Goal: Task Accomplishment & Management: Manage account settings

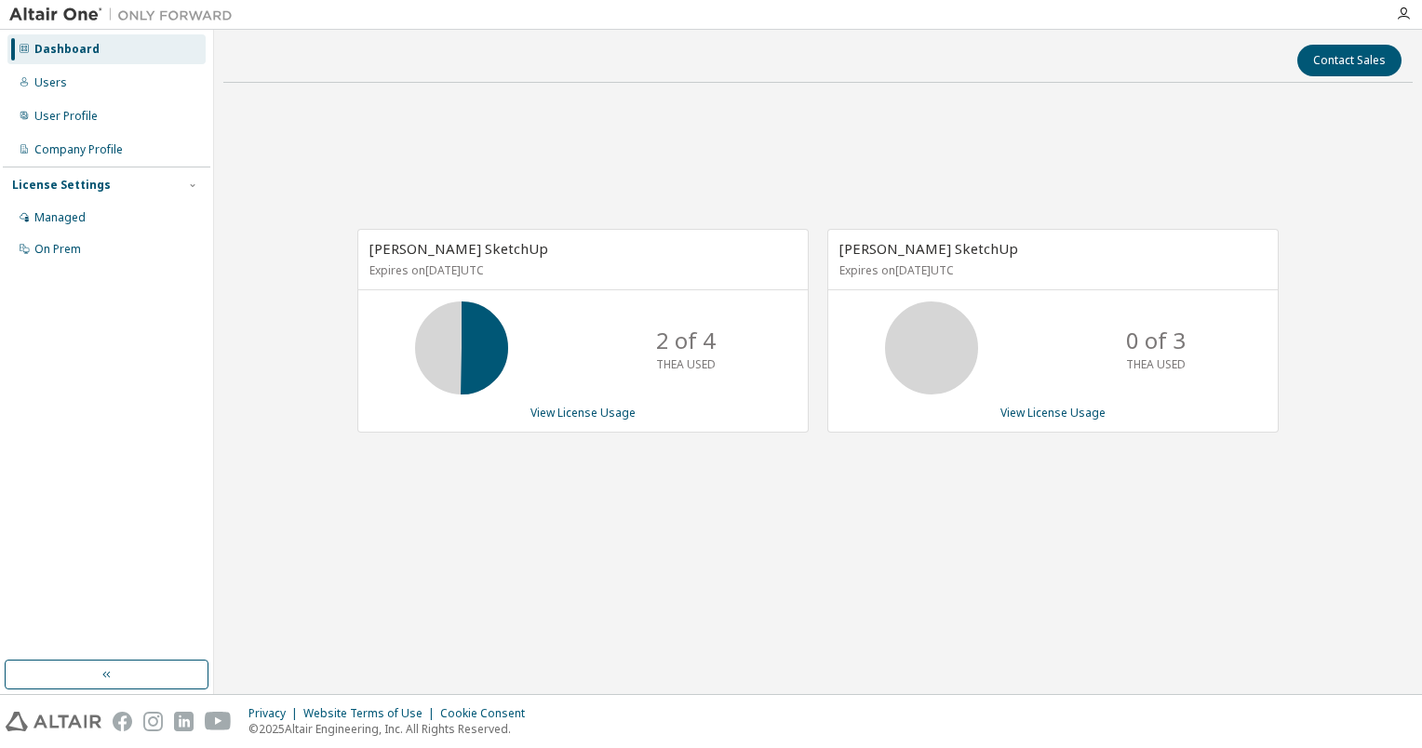
click at [901, 262] on p "Expires on September 8, 2026 UTC" at bounding box center [1050, 270] width 422 height 16
click at [809, 603] on div "Contact Sales Thea Render SketchUp Expires on September 12, 2025 UTC 2 of 4 THE…" at bounding box center [817, 362] width 1189 height 646
drag, startPoint x: 921, startPoint y: 365, endPoint x: 1011, endPoint y: 413, distance: 102.4
click at [921, 365] on icon at bounding box center [931, 348] width 47 height 47
click at [1029, 423] on div "Thea Render SketchUp Expires on September 8, 2026 UTC 0 of 3 THEA USED View Lic…" at bounding box center [1052, 331] width 451 height 204
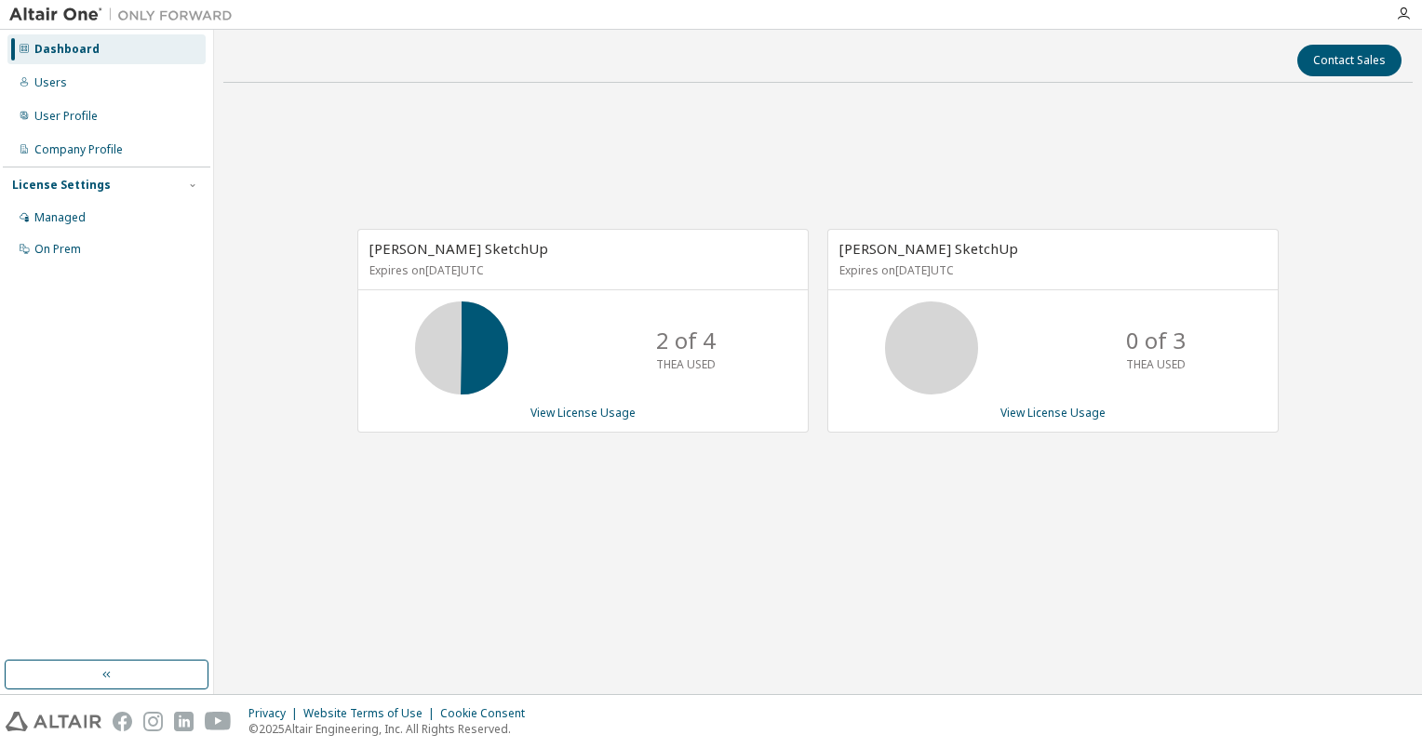
click at [1030, 420] on div "Thea Render SketchUp Expires on September 8, 2026 UTC 0 of 3 THEA USED View Lic…" at bounding box center [1052, 331] width 451 height 204
click at [1033, 415] on link "View License Usage" at bounding box center [1052, 413] width 105 height 16
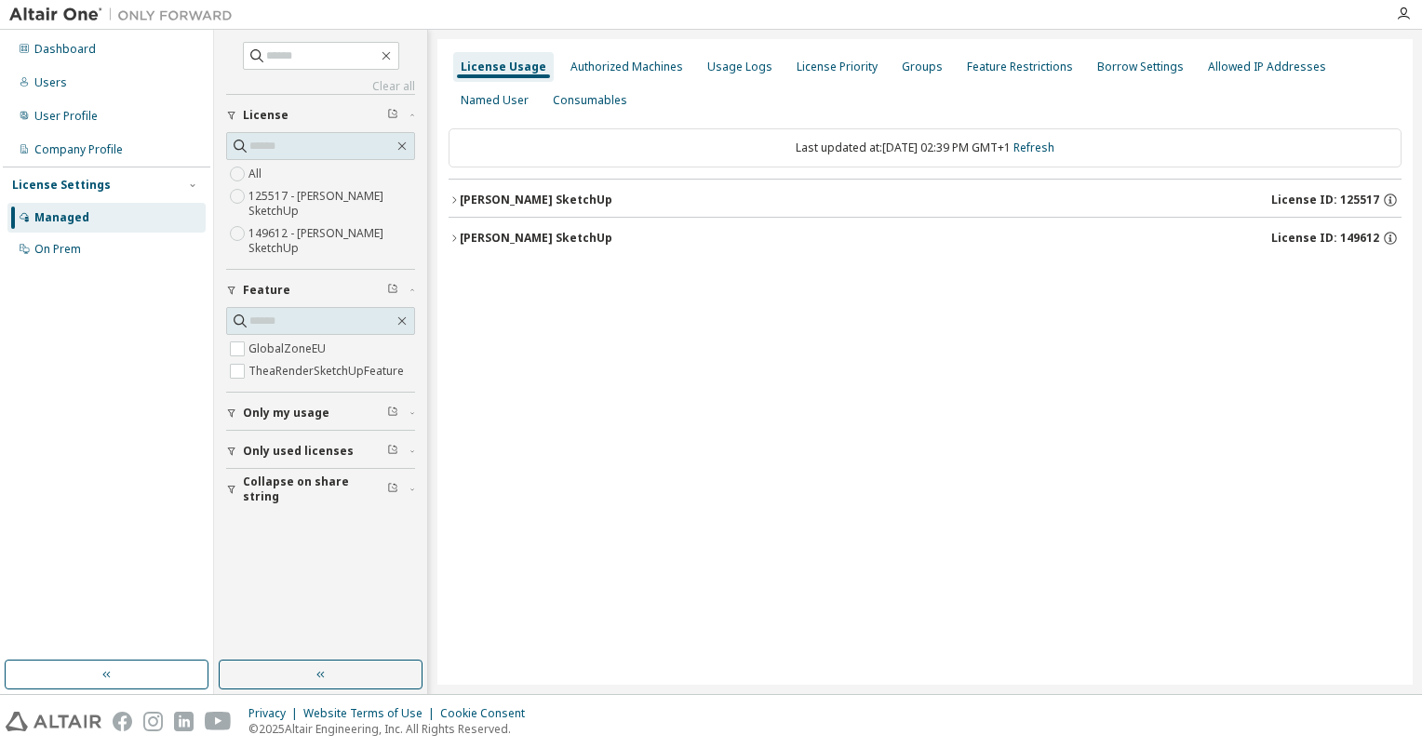
click at [456, 201] on icon "button" at bounding box center [453, 199] width 11 height 11
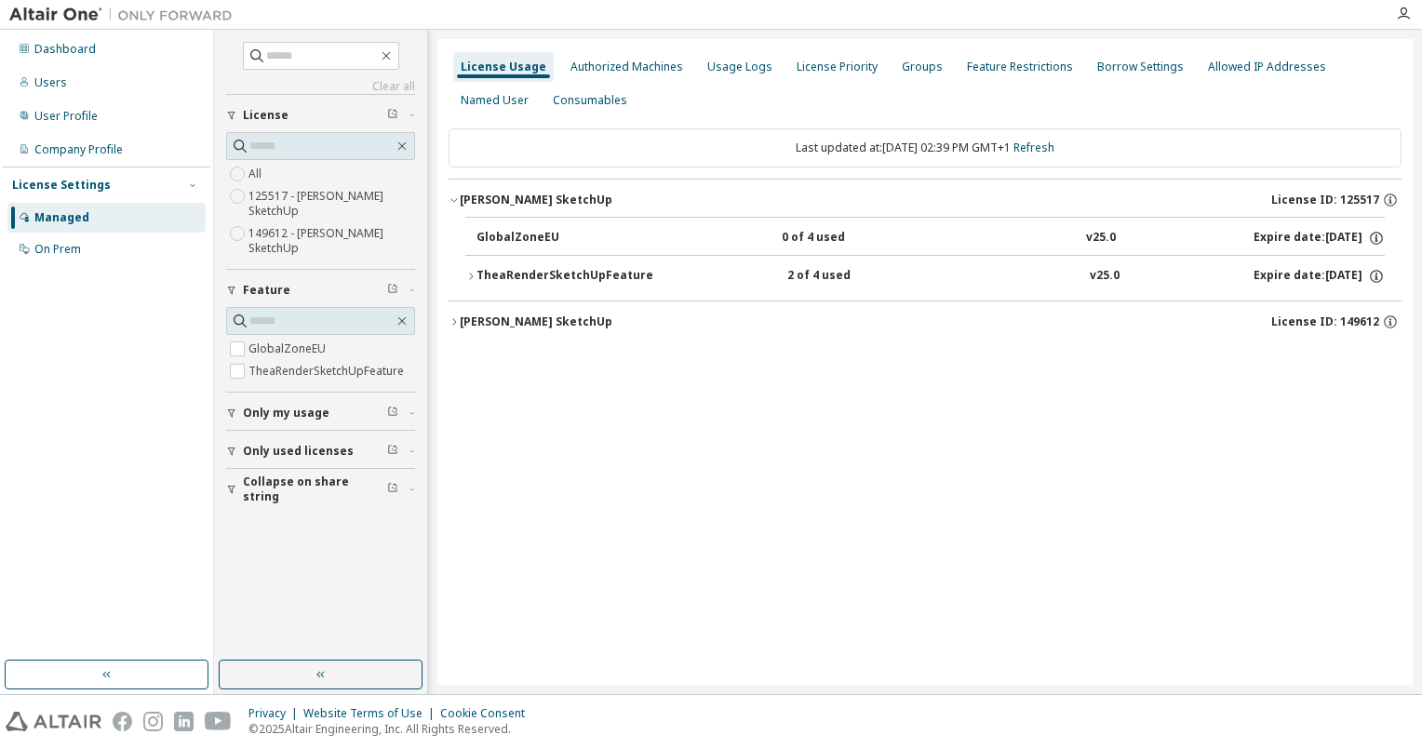
click at [469, 279] on icon "button" at bounding box center [470, 276] width 11 height 11
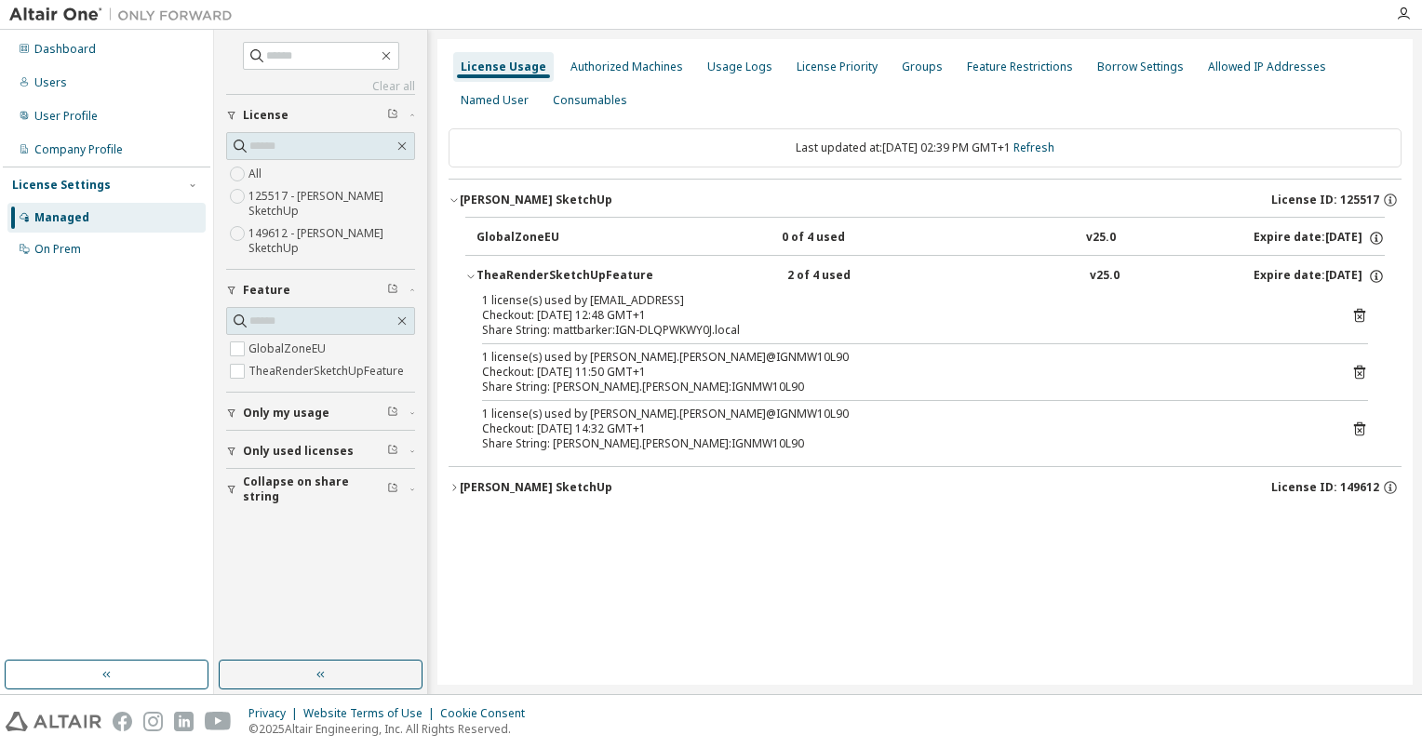
click at [454, 483] on icon "button" at bounding box center [453, 487] width 11 height 11
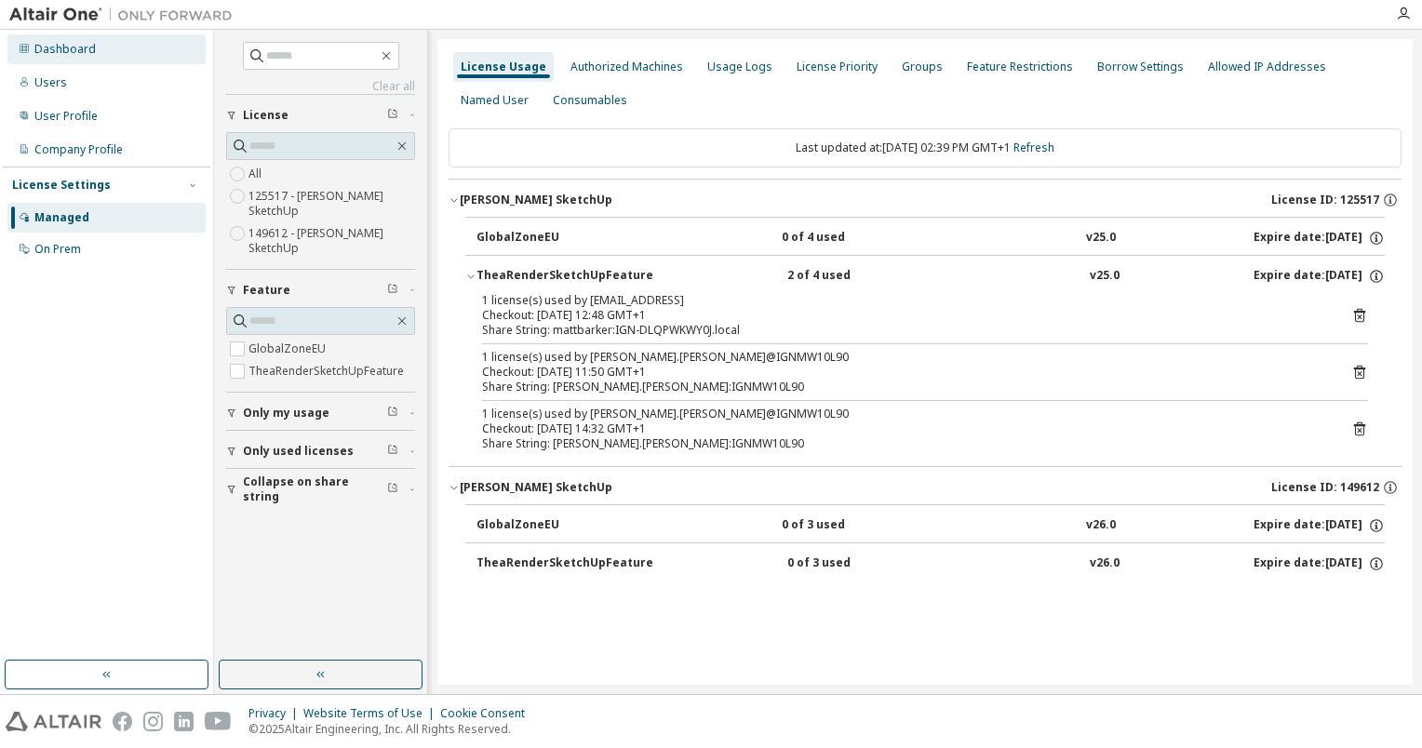
click at [53, 54] on div "Dashboard" at bounding box center [64, 49] width 61 height 15
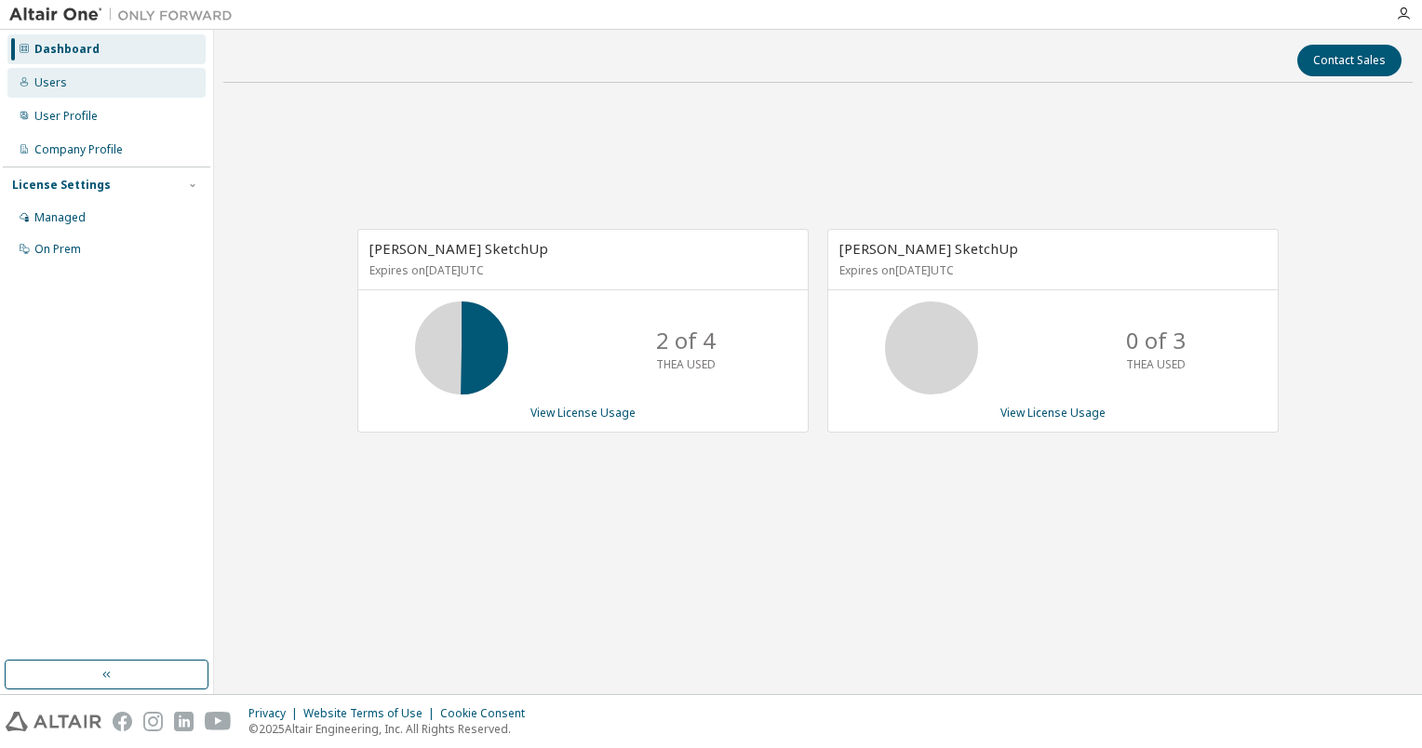
click at [56, 78] on div "Users" at bounding box center [50, 82] width 33 height 15
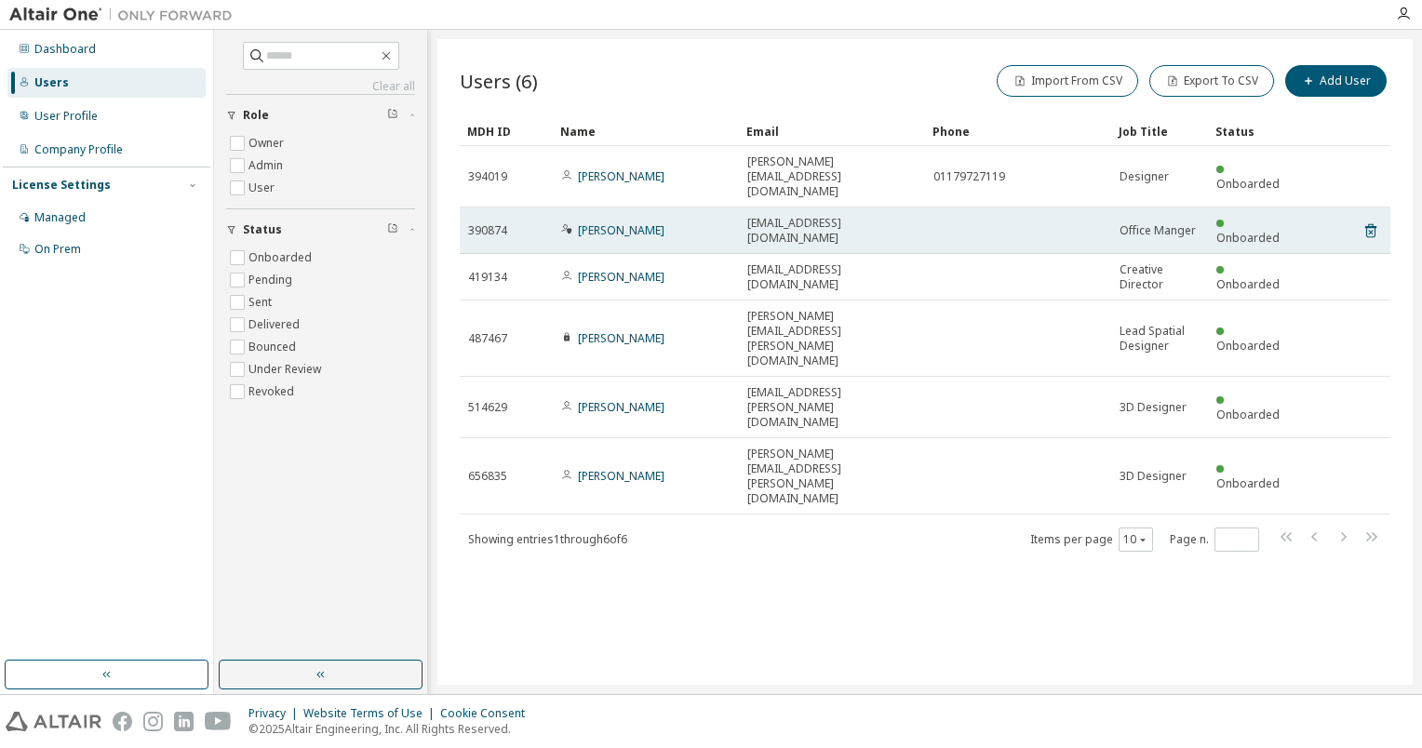
click at [972, 207] on td at bounding box center [1018, 230] width 186 height 47
click at [491, 223] on span "390874" at bounding box center [487, 230] width 39 height 15
click at [595, 222] on link "Saskia Horne" at bounding box center [621, 230] width 87 height 16
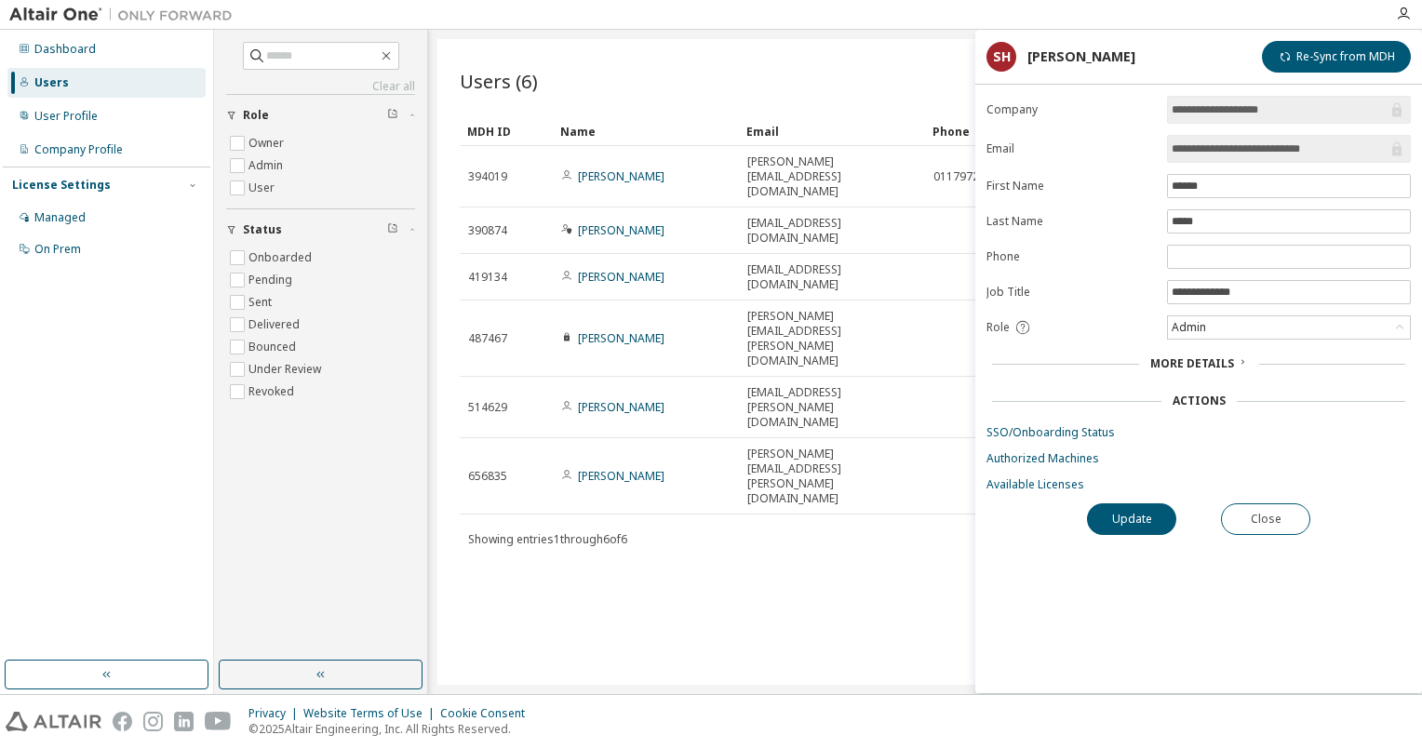
click at [1241, 360] on icon at bounding box center [1241, 361] width 11 height 11
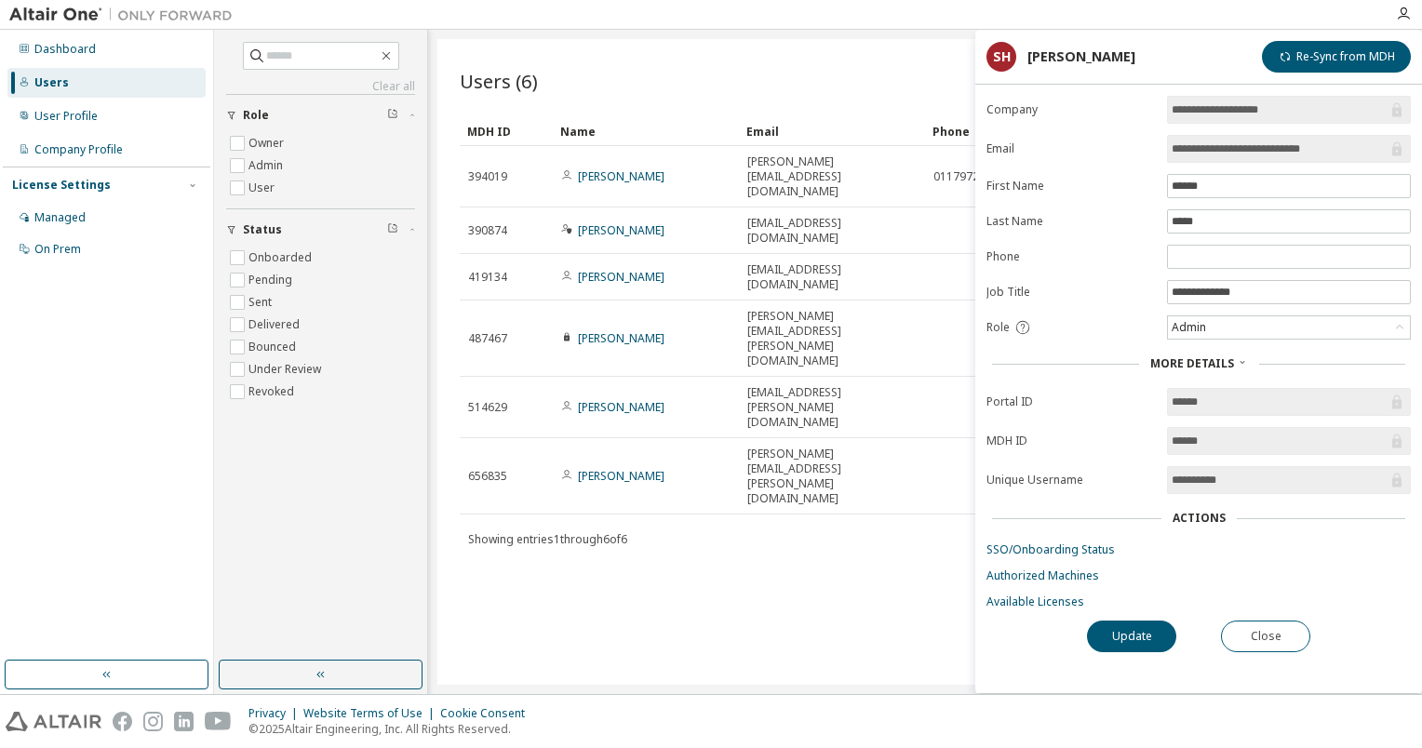
click at [1001, 61] on div "SH" at bounding box center [1001, 57] width 30 height 30
click at [626, 458] on div "Users (6) Import From CSV Export To CSV Add User Clear Load Save Save As Field …" at bounding box center [924, 362] width 975 height 646
drag, startPoint x: 118, startPoint y: 465, endPoint x: 85, endPoint y: 205, distance: 262.6
click at [118, 464] on div "Dashboard Users User Profile Company Profile License Settings Managed On Prem" at bounding box center [106, 345] width 207 height 625
click at [58, 39] on div "Dashboard" at bounding box center [106, 49] width 198 height 30
